Goal: Information Seeking & Learning: Learn about a topic

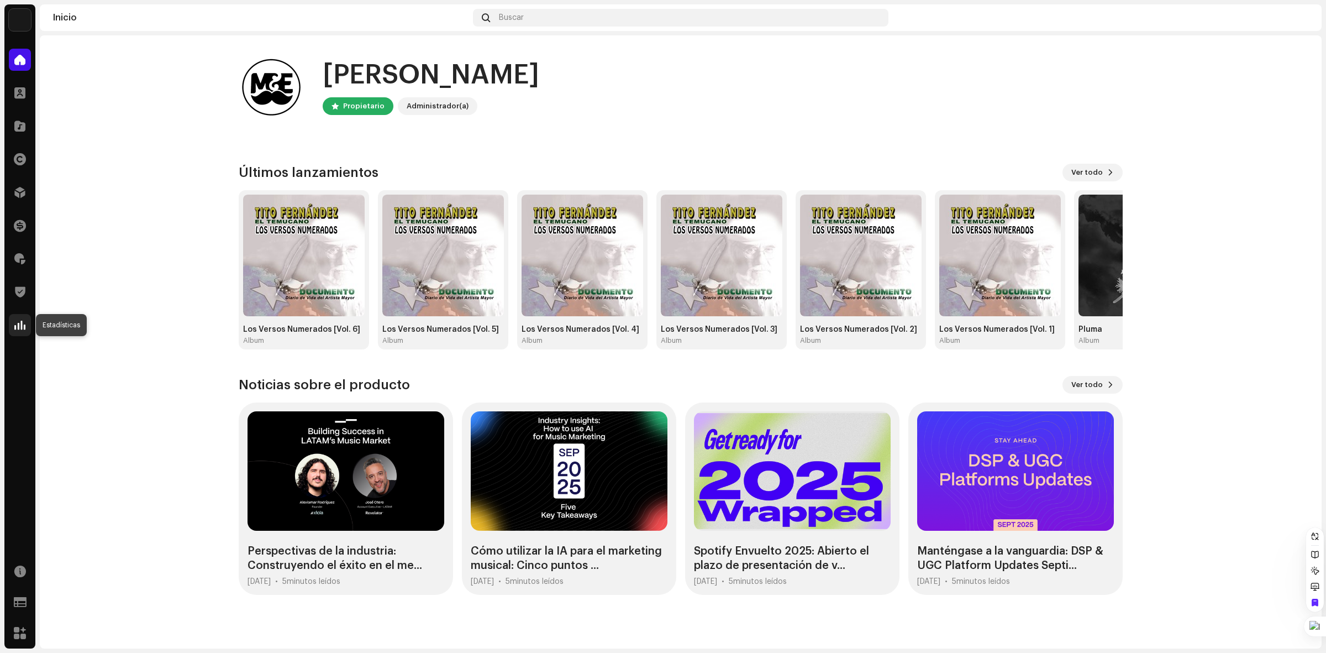
click at [20, 324] on span at bounding box center [19, 325] width 11 height 9
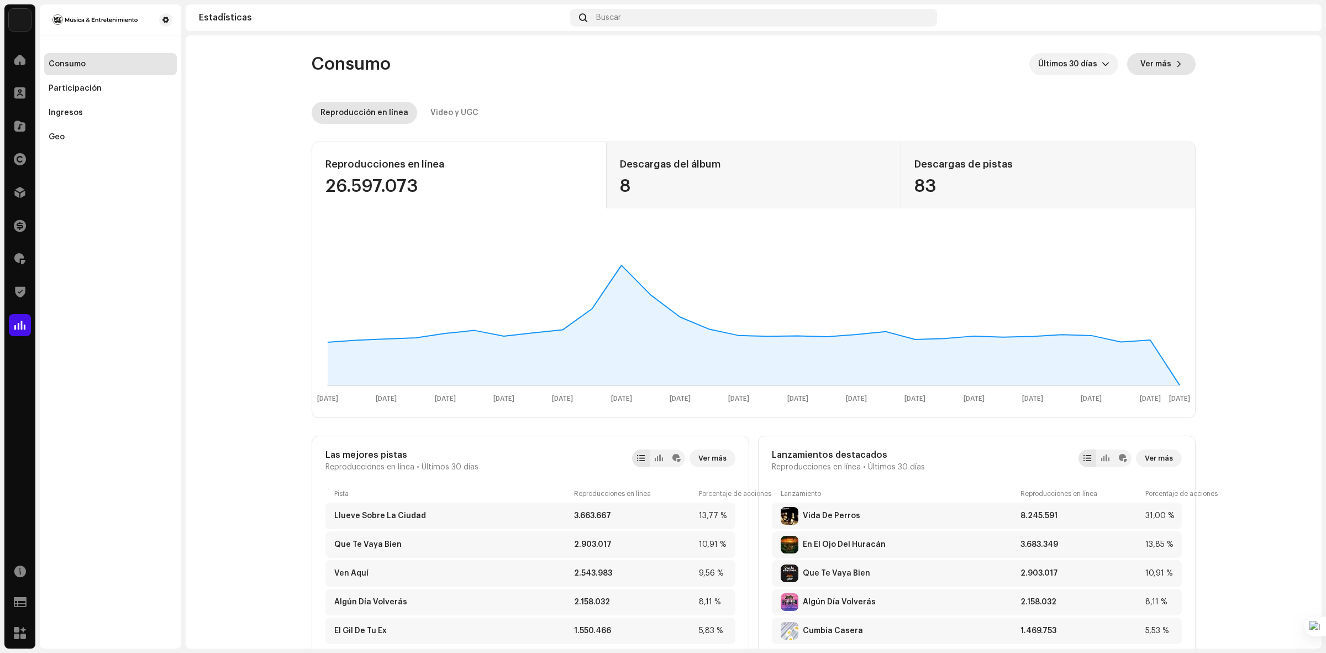
click at [1164, 65] on span "Ver más" at bounding box center [1156, 64] width 31 height 22
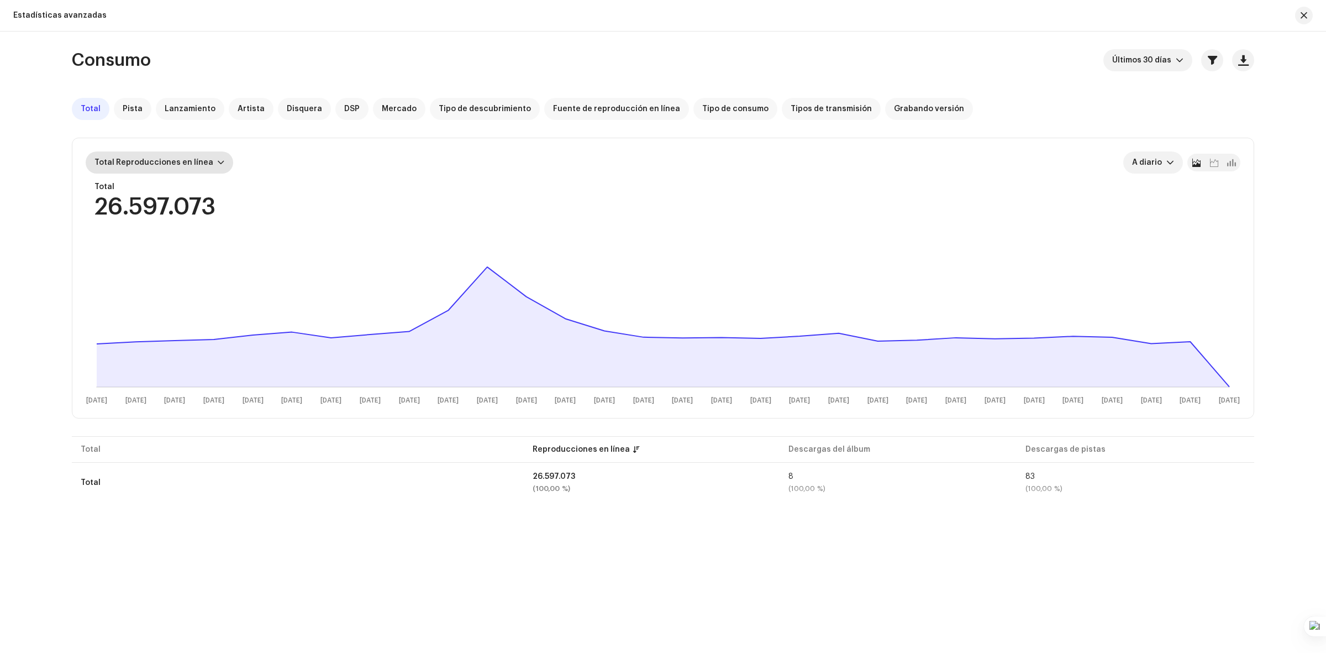
click at [218, 158] on div at bounding box center [221, 162] width 7 height 9
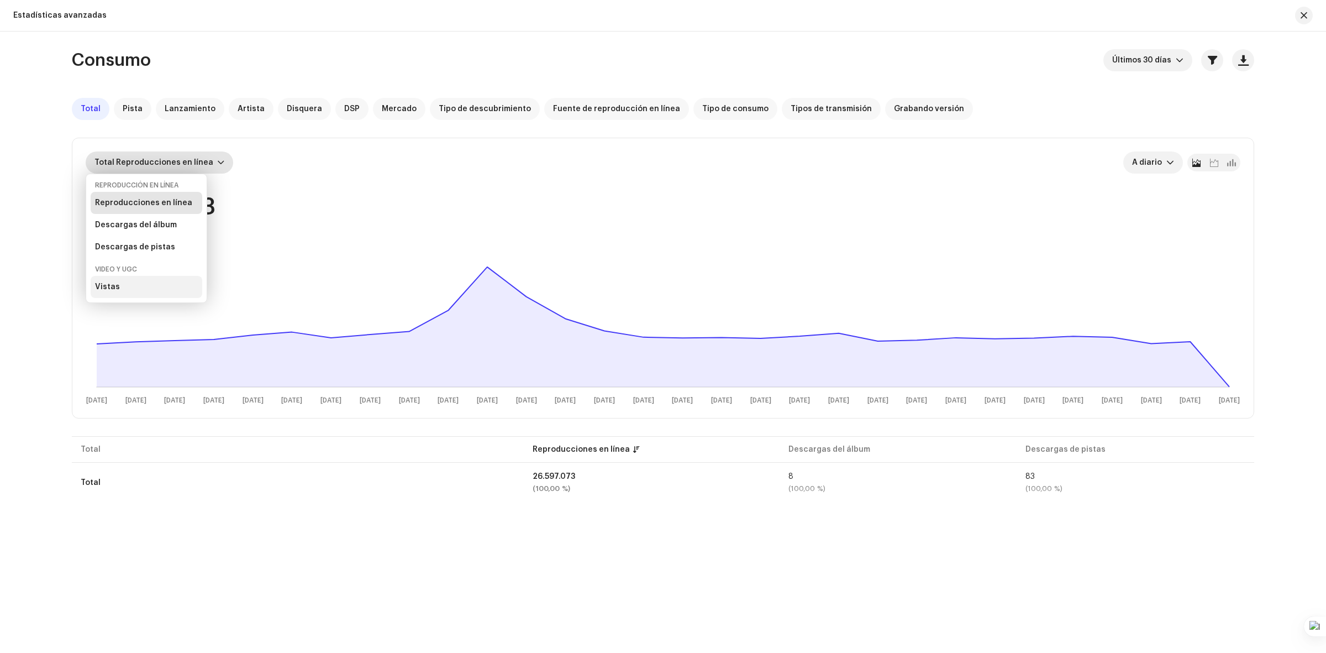
click at [118, 286] on div "Vistas" at bounding box center [147, 287] width 112 height 22
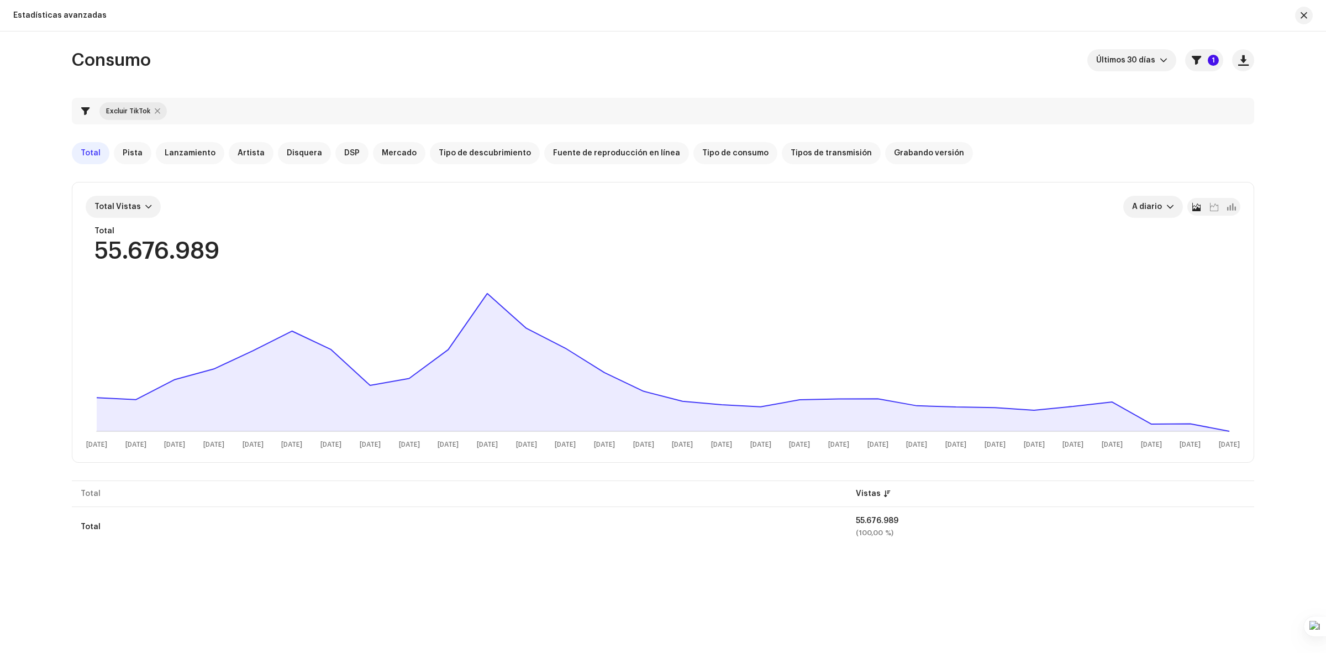
click at [155, 112] on div at bounding box center [158, 111] width 6 height 9
checkbox input "false"
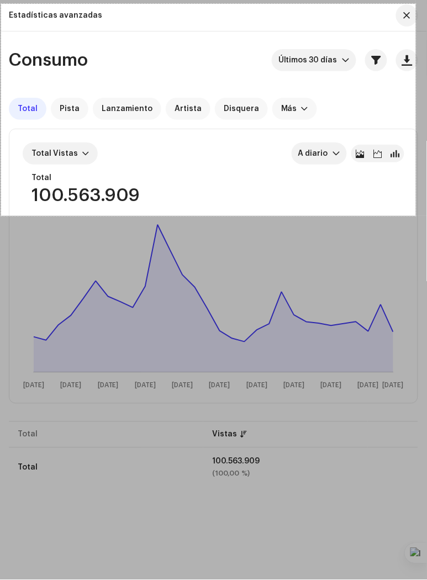
drag, startPoint x: 1, startPoint y: 4, endPoint x: 416, endPoint y: 216, distance: 466.1
click at [416, 216] on div "751 X 384" at bounding box center [213, 328] width 427 height 656
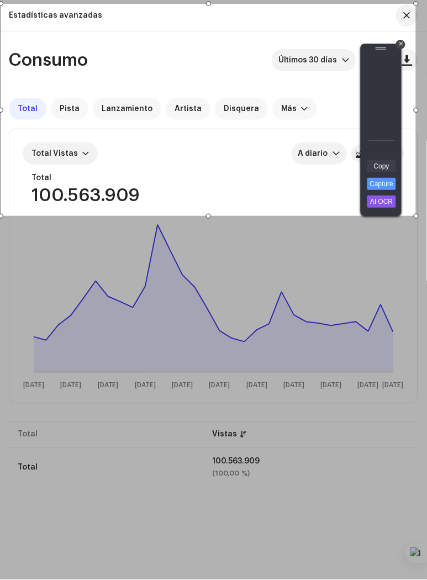
click at [385, 164] on link "Copy" at bounding box center [381, 166] width 29 height 12
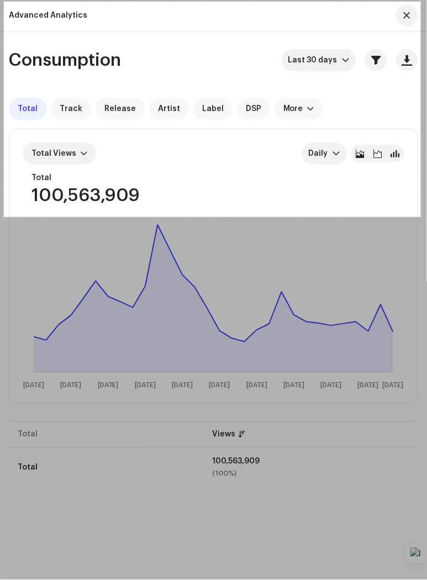
drag, startPoint x: 4, startPoint y: 2, endPoint x: 421, endPoint y: 217, distance: 469.6
click at [421, 217] on div "755 X 390" at bounding box center [213, 328] width 427 height 656
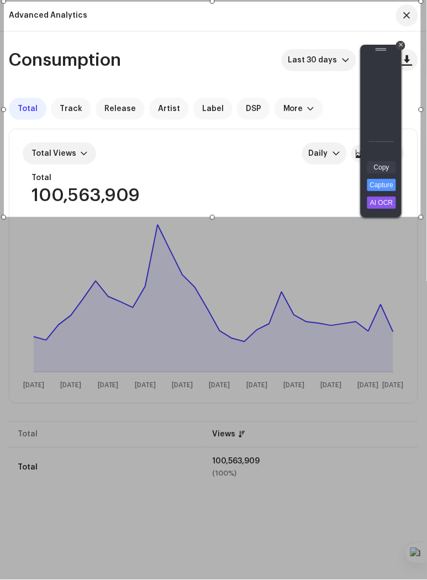
click at [387, 166] on link "Copy" at bounding box center [381, 167] width 29 height 12
